Goal: Task Accomplishment & Management: Complete application form

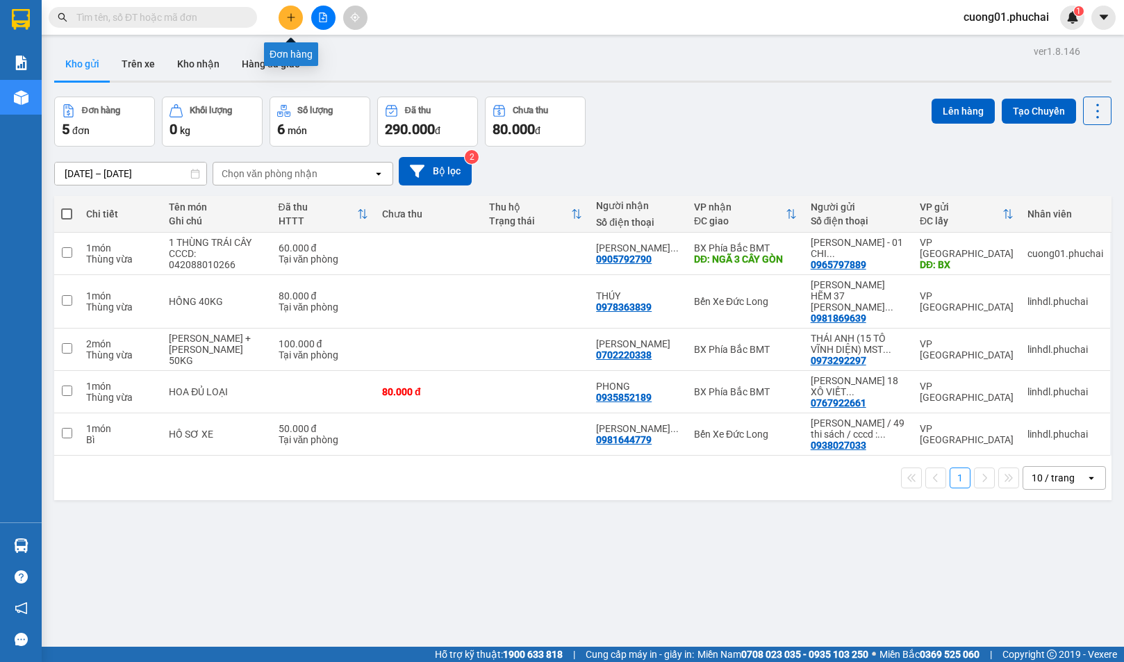
click at [295, 9] on button at bounding box center [291, 18] width 24 height 24
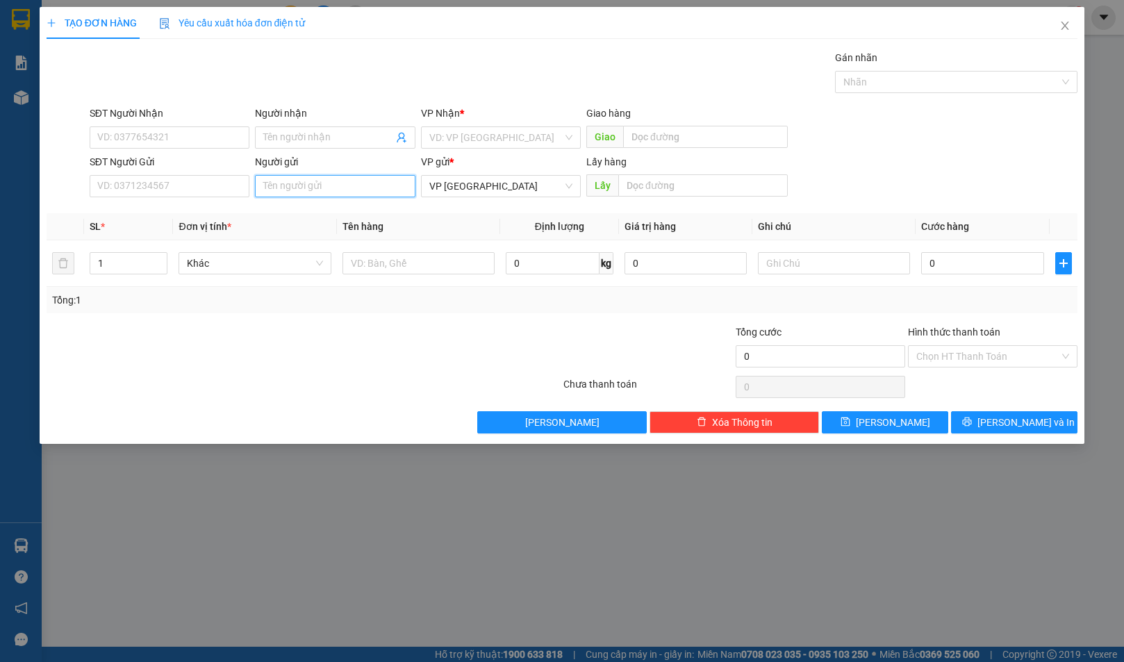
click at [307, 188] on input "Người gửi" at bounding box center [335, 186] width 160 height 22
click at [221, 195] on input "SĐT Người Gửi" at bounding box center [170, 186] width 160 height 22
type input "094274"
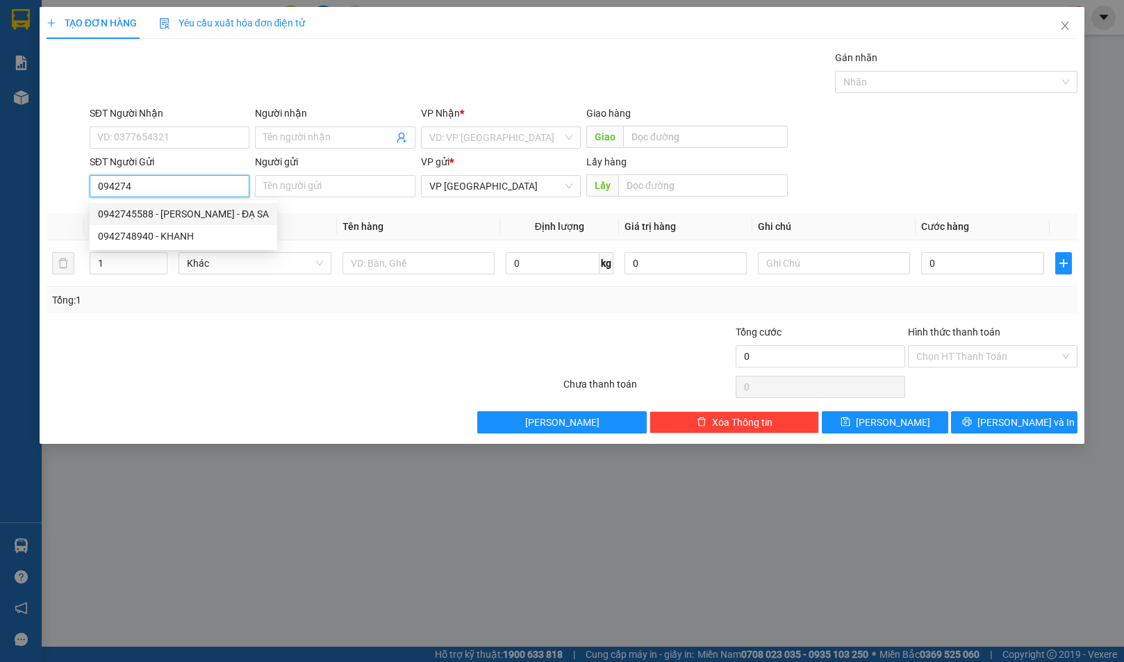
click at [222, 211] on div "0942745588 - [PERSON_NAME] - ĐẠ SA" at bounding box center [183, 213] width 171 height 15
type input "0378374197"
type input "XUYẾN"
type input "0942745588"
type input "[PERSON_NAME] - ĐẠ SA"
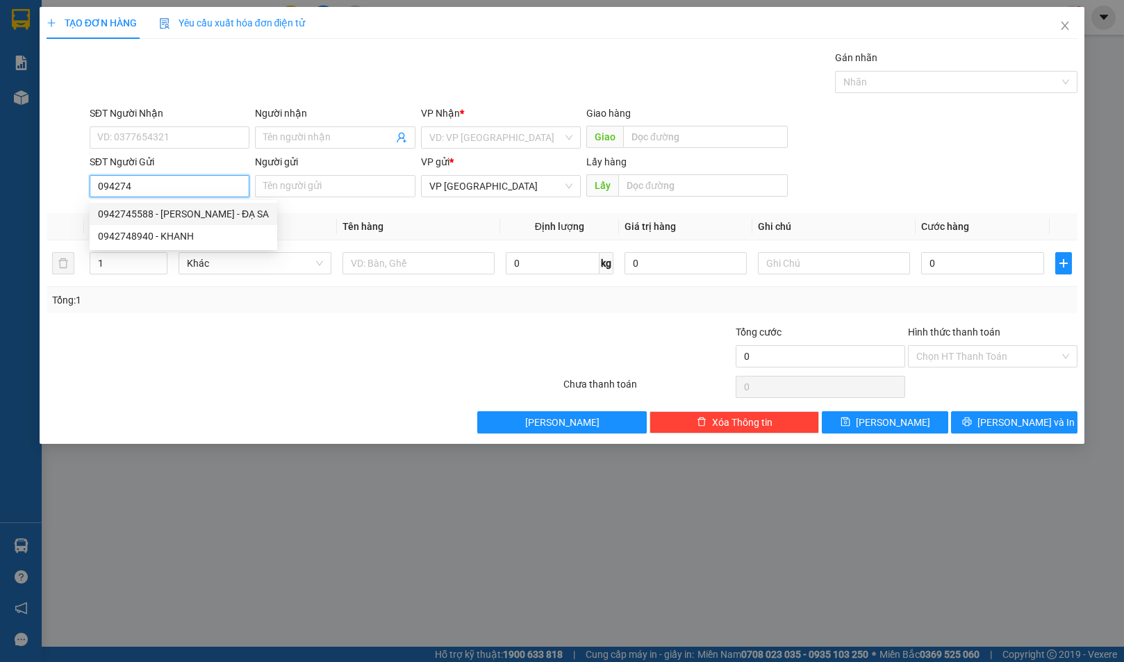
type input "BX"
type input "60.000"
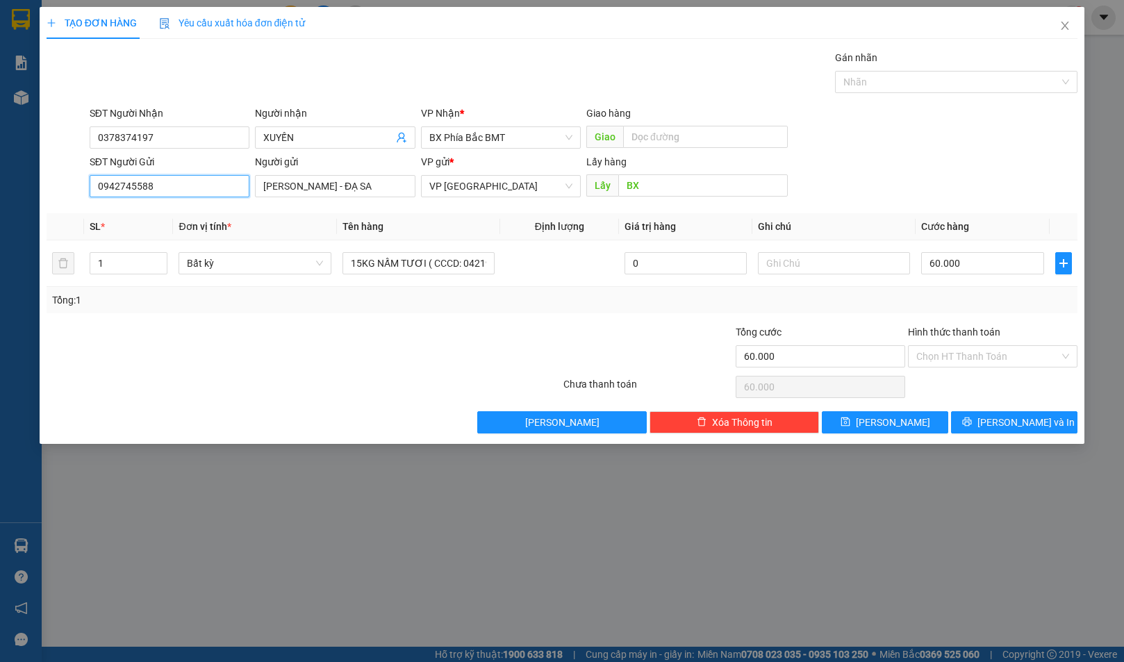
type input "0942745588"
click at [463, 346] on div at bounding box center [476, 348] width 172 height 49
click at [968, 271] on input "60.000" at bounding box center [982, 263] width 122 height 22
type input "5"
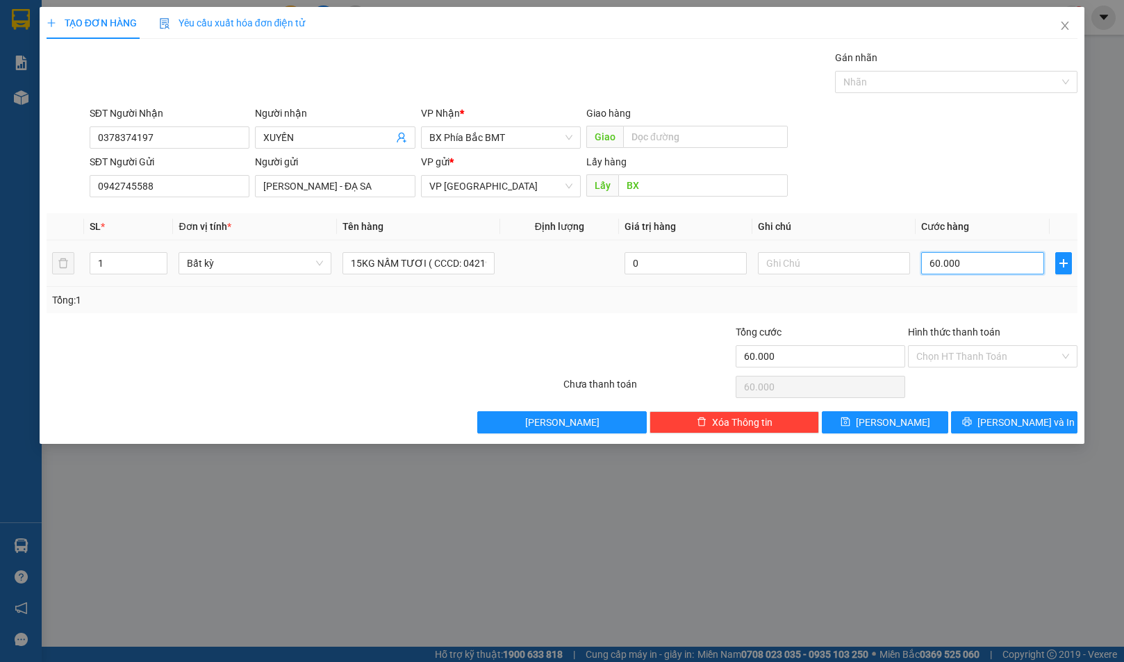
type input "5"
type input "50"
type input "500"
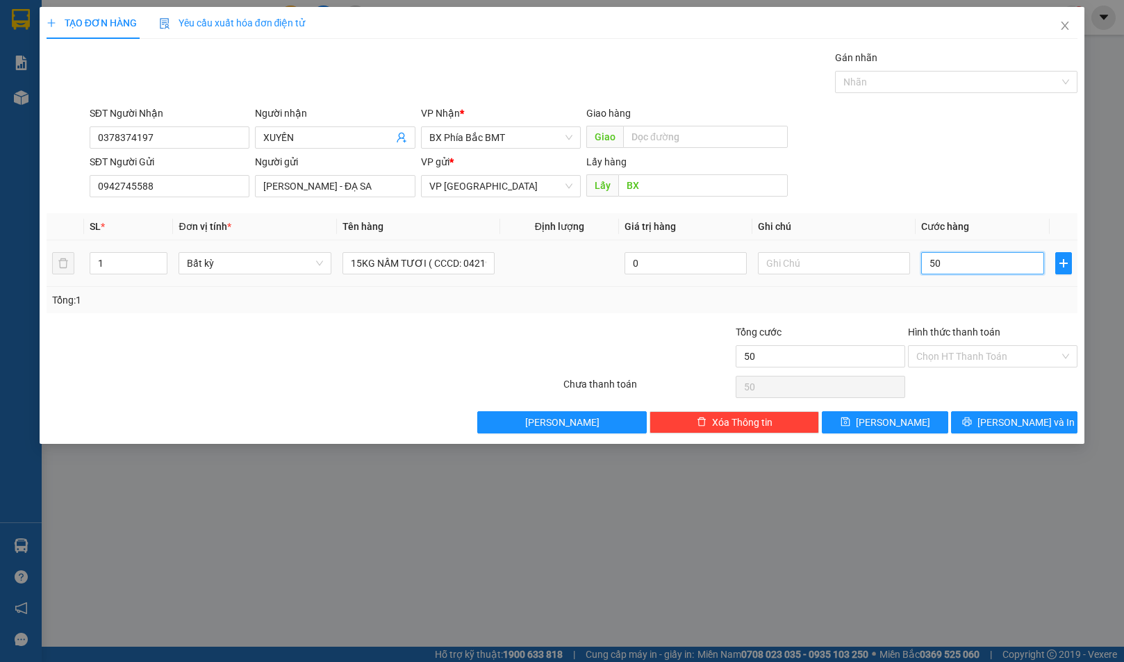
type input "500"
type input "5.000"
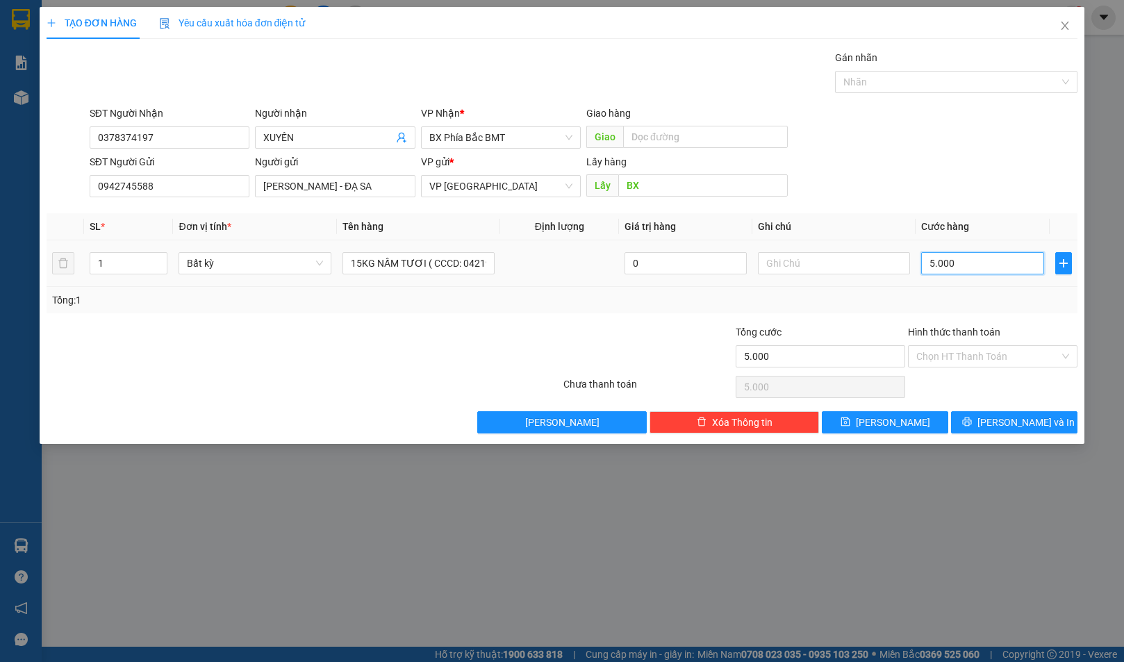
type input "50.000"
click at [465, 350] on div at bounding box center [476, 348] width 172 height 49
click at [1000, 265] on input "50.000" at bounding box center [982, 263] width 122 height 22
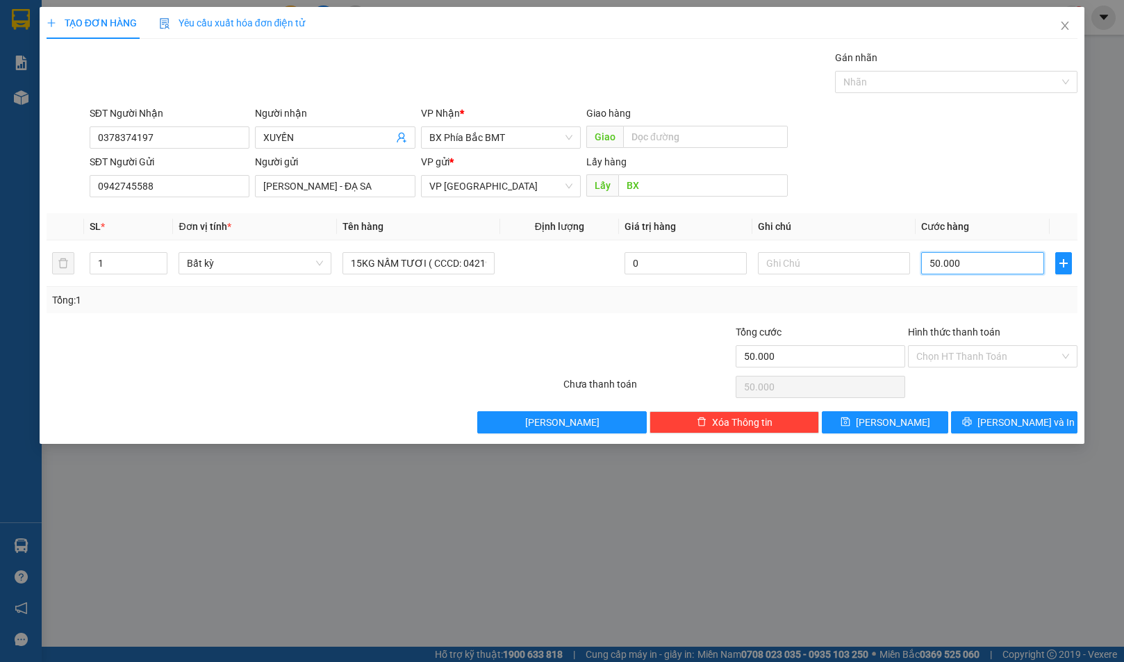
type input "6"
type input "60"
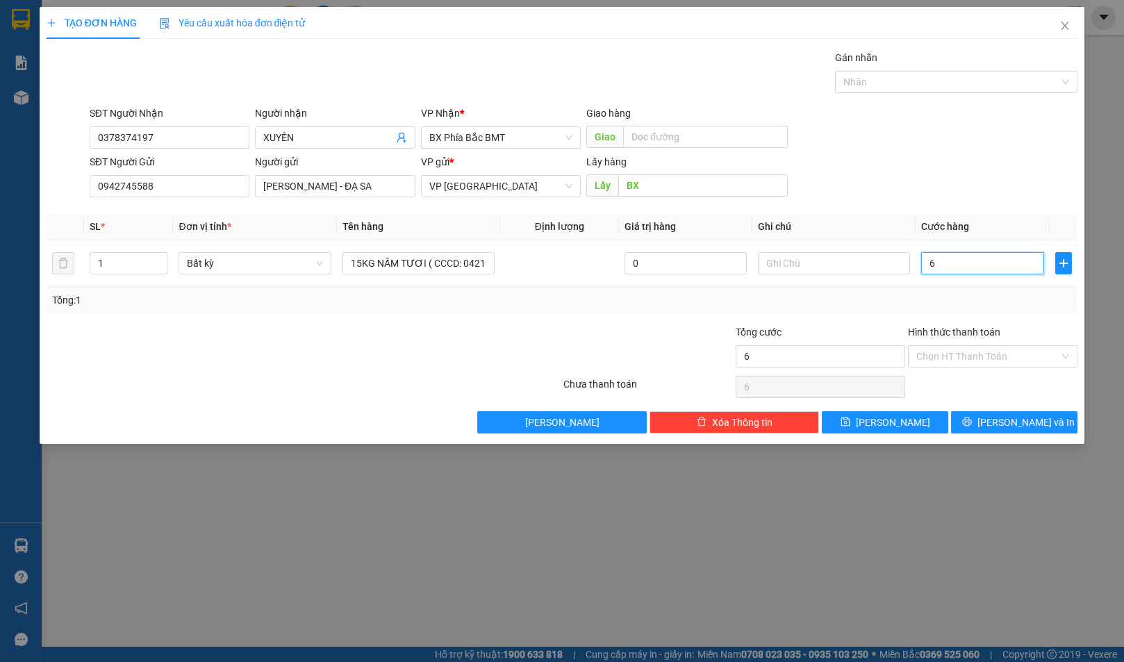
type input "60"
type input "600"
type input "6.000"
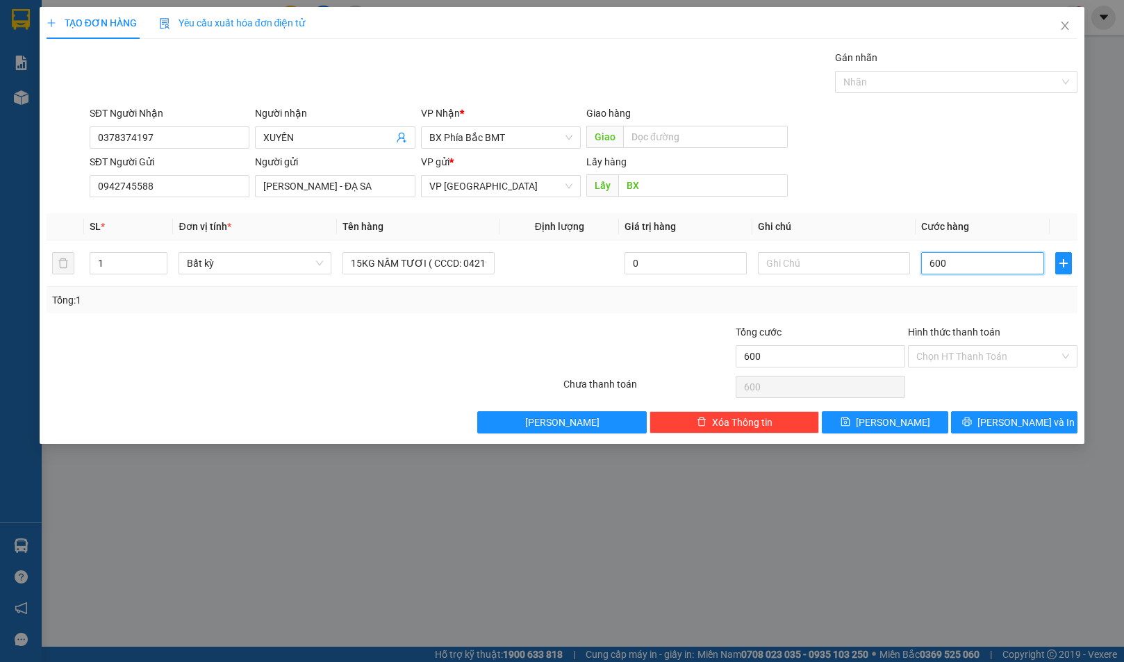
type input "6.000"
type input "60.000"
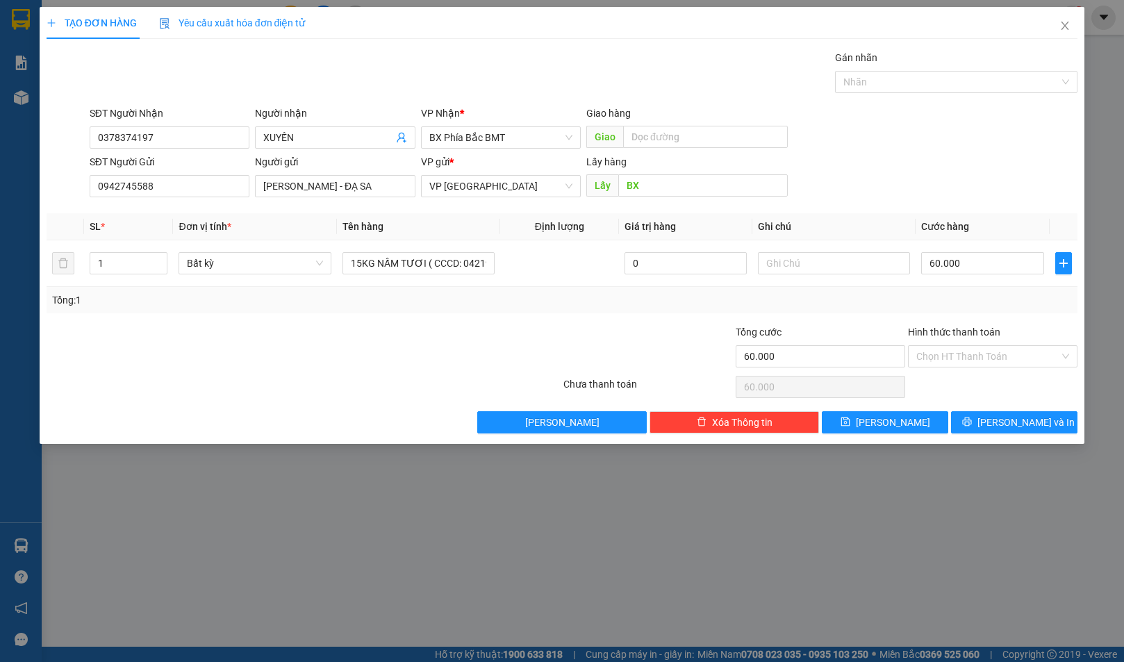
click at [603, 343] on div at bounding box center [648, 348] width 172 height 49
click at [1009, 415] on span "[PERSON_NAME] và In" at bounding box center [1025, 422] width 97 height 15
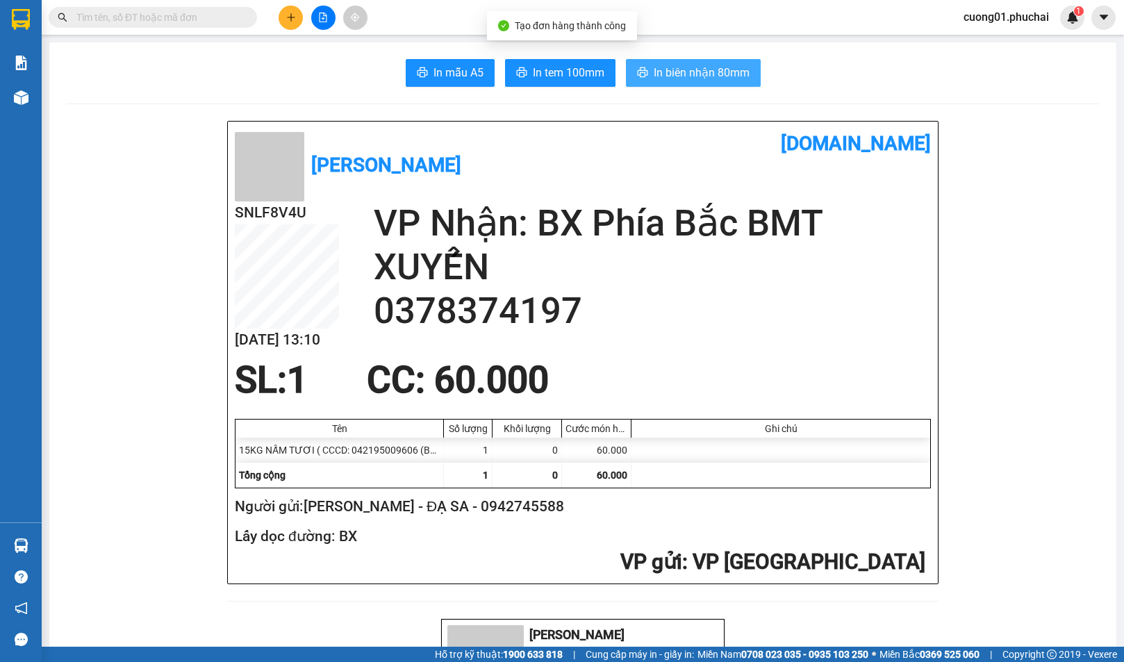
click at [667, 69] on span "In biên nhận 80mm" at bounding box center [702, 72] width 96 height 17
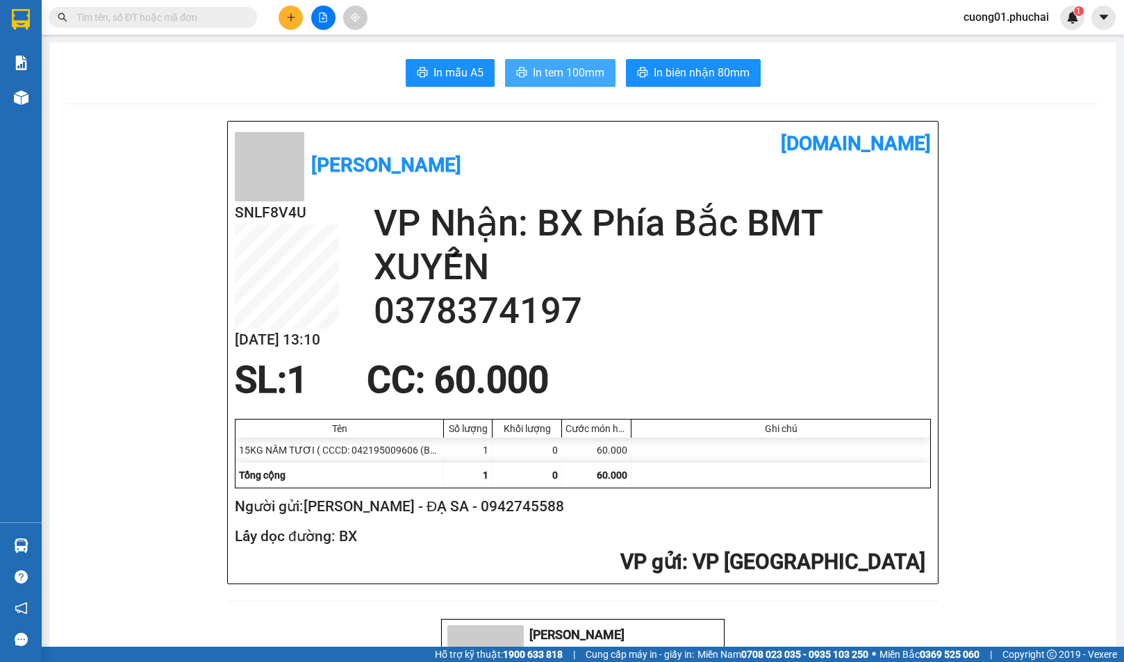
click at [574, 72] on span "In tem 100mm" at bounding box center [569, 72] width 72 height 17
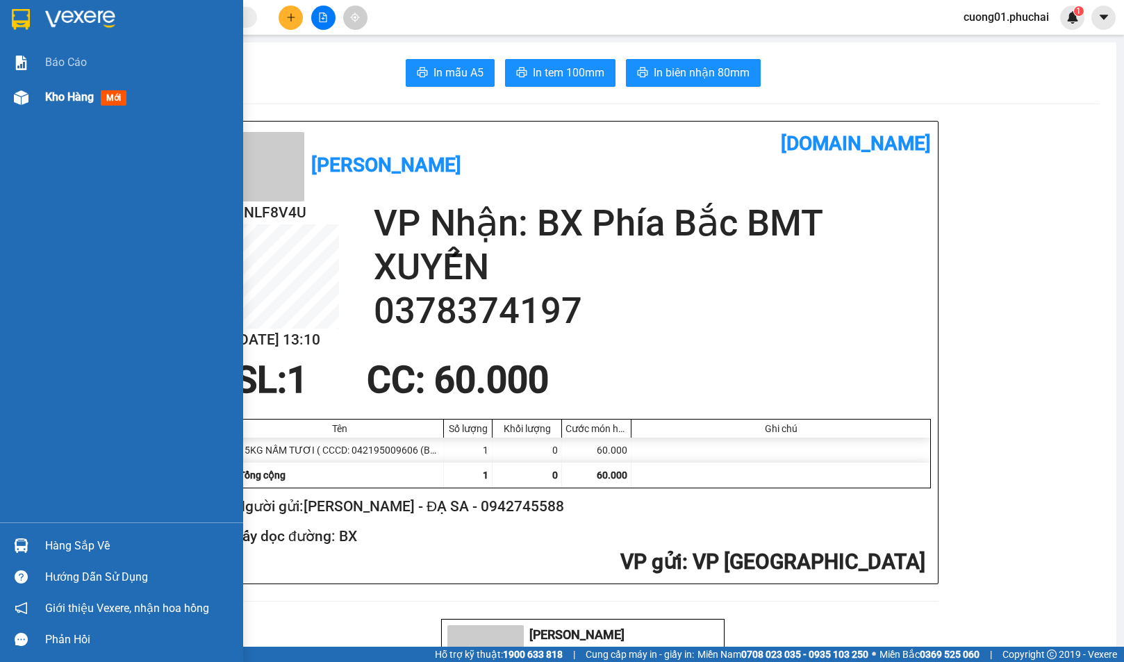
click at [57, 97] on span "Kho hàng" at bounding box center [69, 96] width 49 height 13
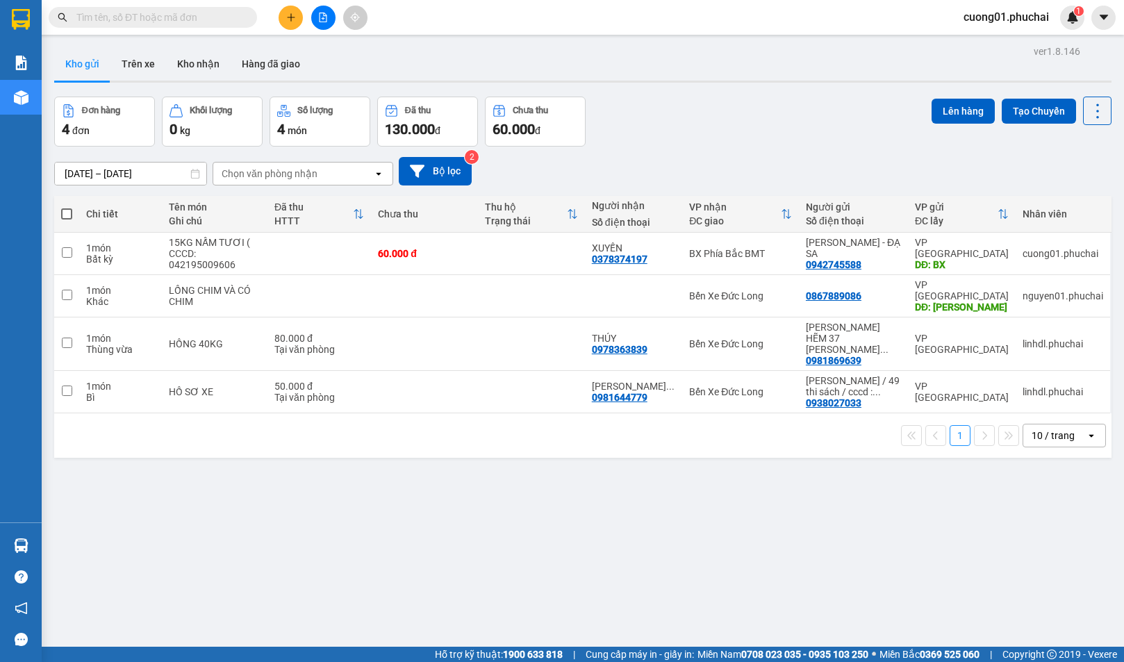
click at [742, 144] on div "Đơn hàng 4 đơn Khối lượng 0 kg Số lượng 4 món Đã thu 130.000 đ Chưa thu 60.000 …" at bounding box center [582, 122] width 1057 height 50
click at [65, 254] on input "checkbox" at bounding box center [67, 252] width 10 height 10
checkbox input "true"
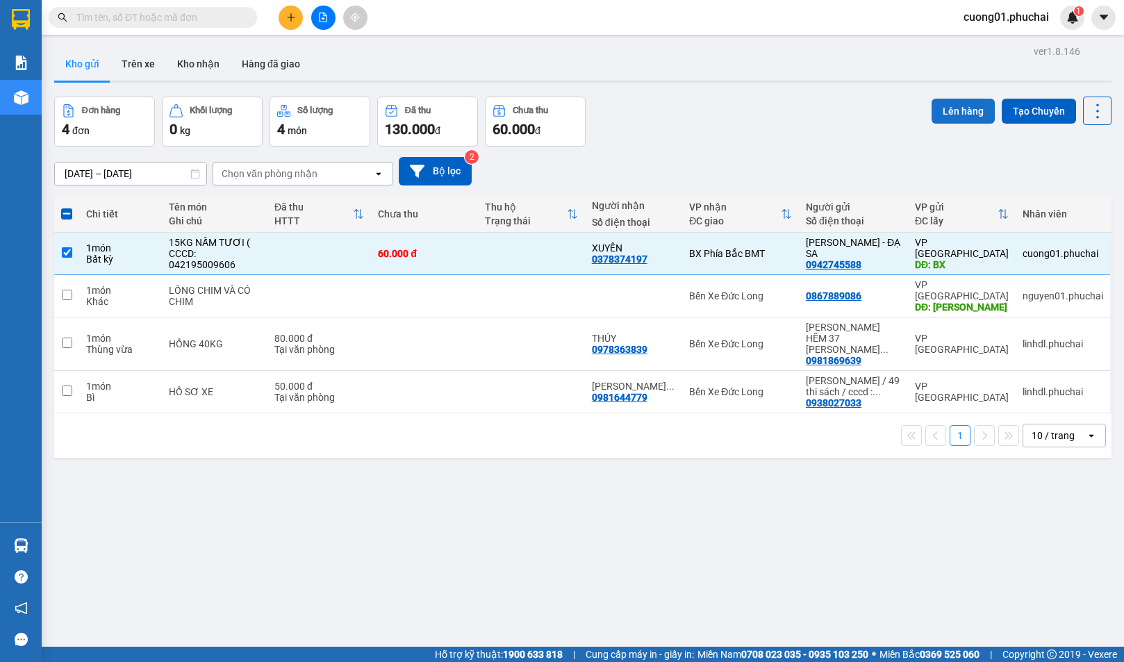
click at [948, 110] on button "Lên hàng" at bounding box center [962, 111] width 63 height 25
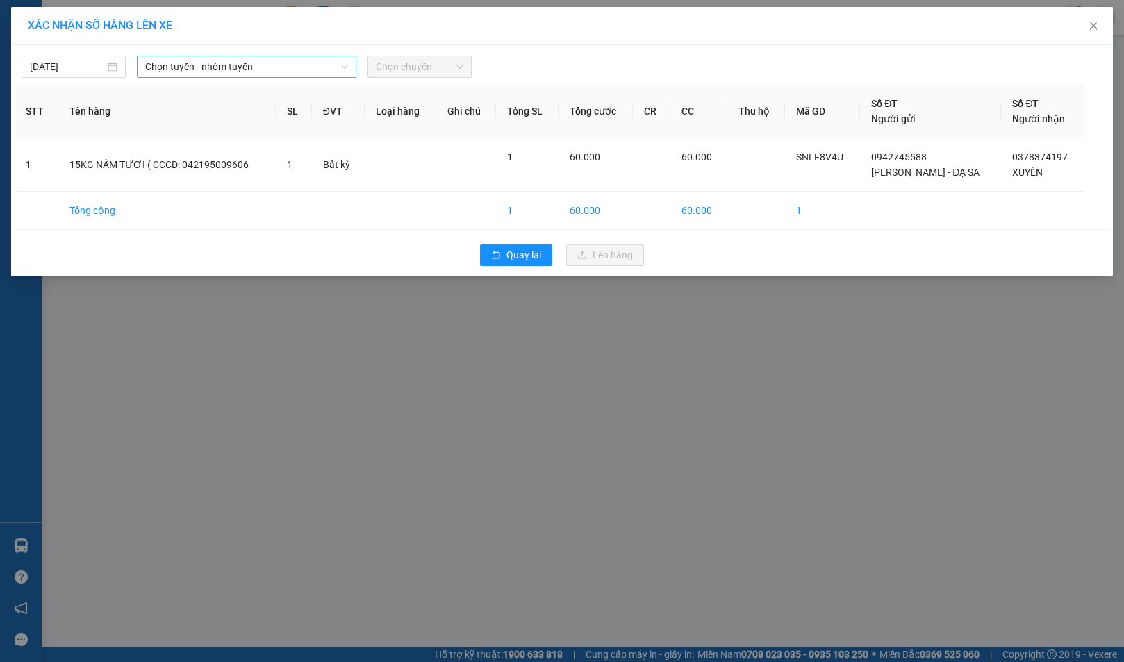
click at [221, 70] on span "Chọn tuyến - nhóm tuyến" at bounding box center [246, 66] width 203 height 21
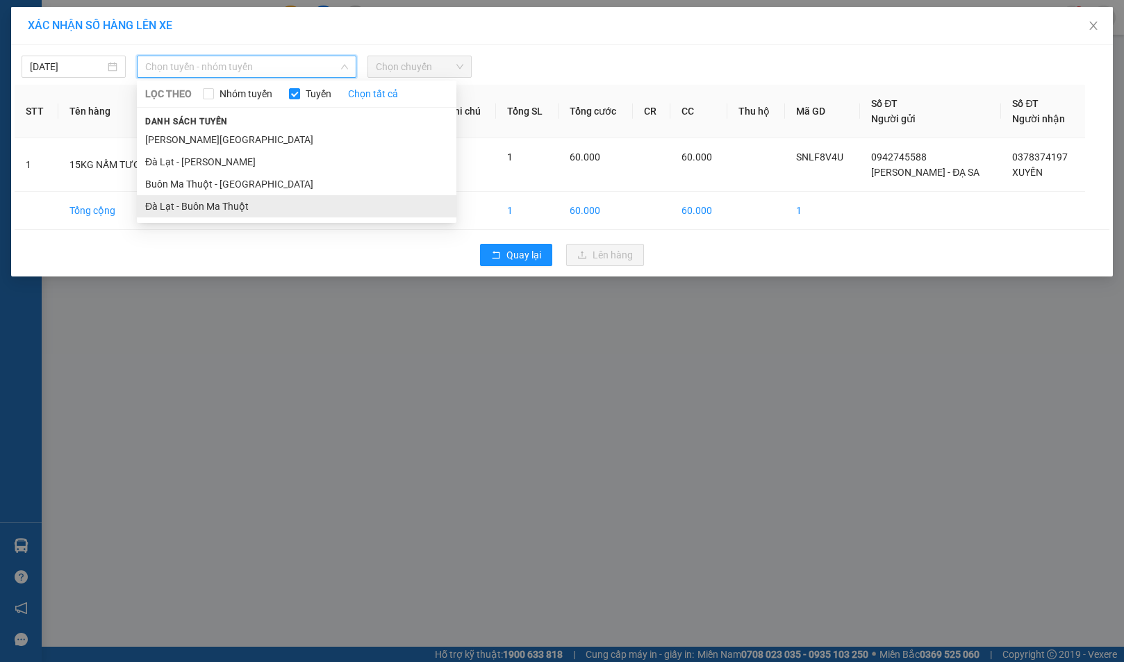
click at [226, 201] on li "Đà Lạt - Buôn Ma Thuột" at bounding box center [297, 206] width 320 height 22
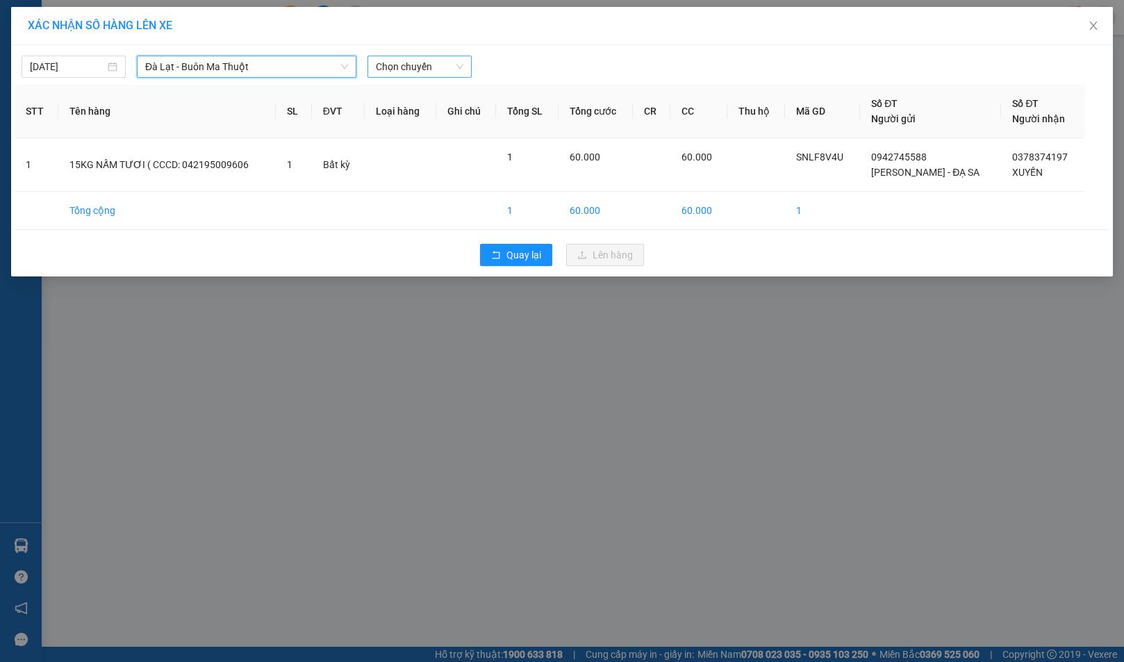
click at [435, 70] on span "Chọn chuyến" at bounding box center [420, 66] width 88 height 21
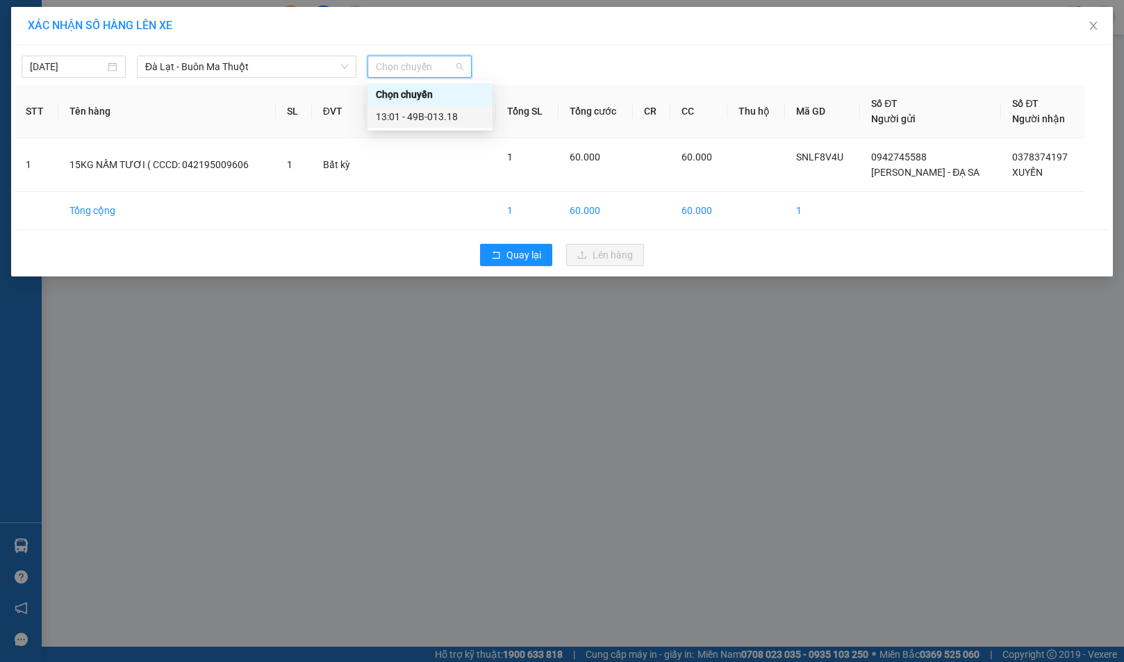
click at [436, 113] on div "13:01 - 49B-013.18" at bounding box center [430, 116] width 108 height 15
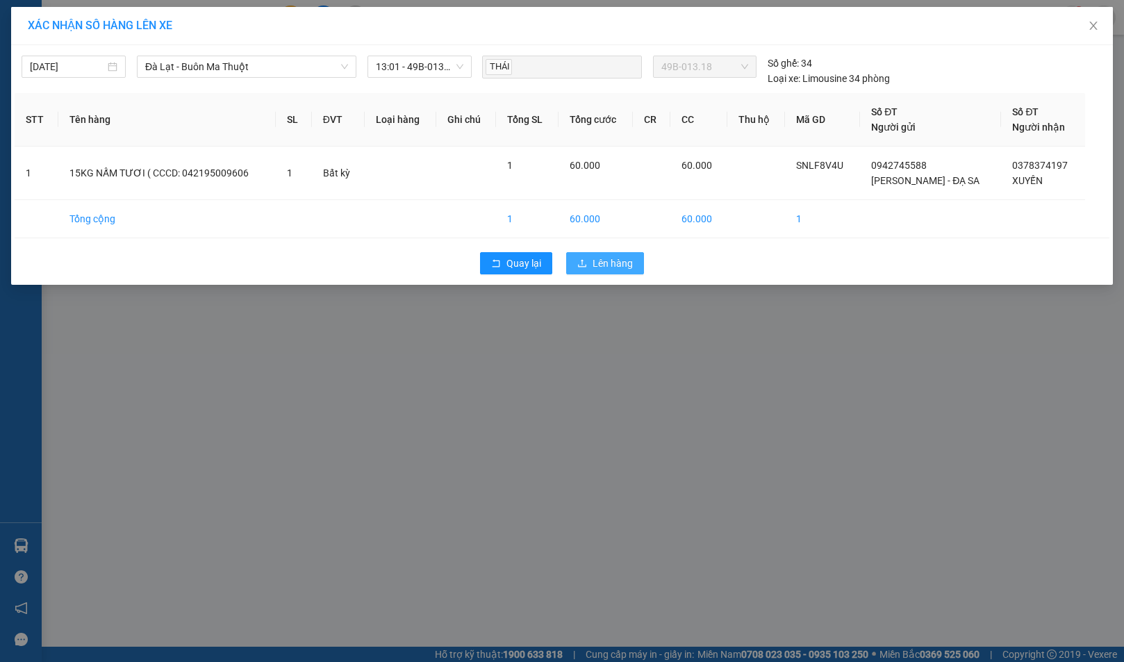
click at [602, 262] on span "Lên hàng" at bounding box center [612, 263] width 40 height 15
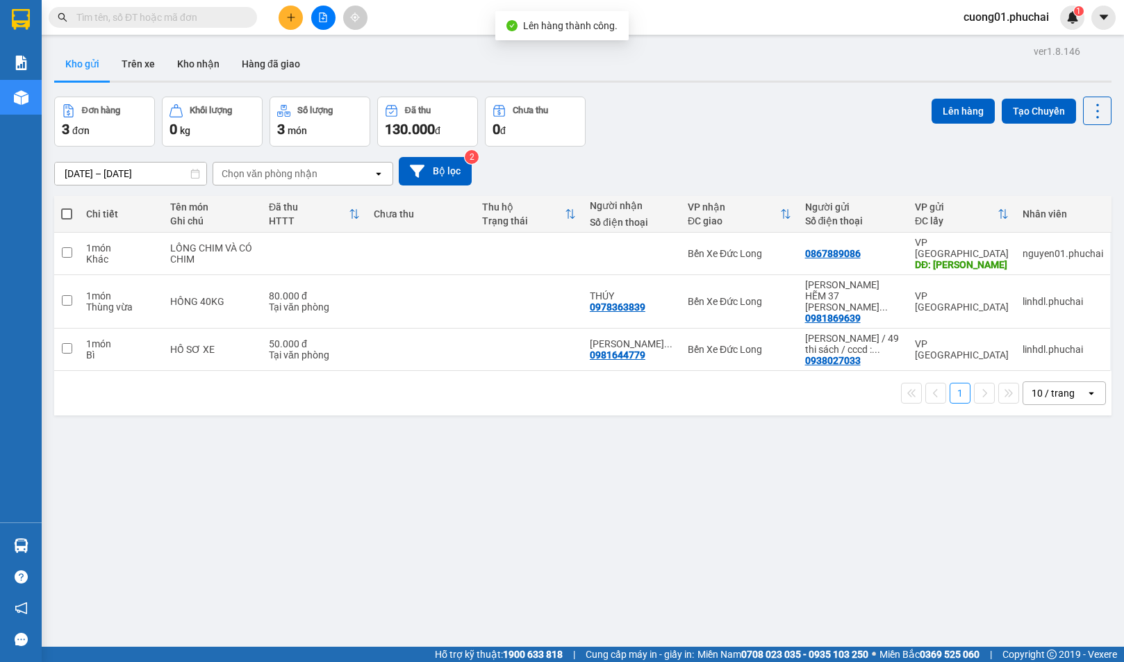
click at [670, 128] on div "Đơn hàng 3 đơn Khối lượng 0 kg Số lượng 3 món Đã thu 130.000 đ Chưa thu 0 đ Lên…" at bounding box center [582, 122] width 1057 height 50
